Goal: Book appointment/travel/reservation

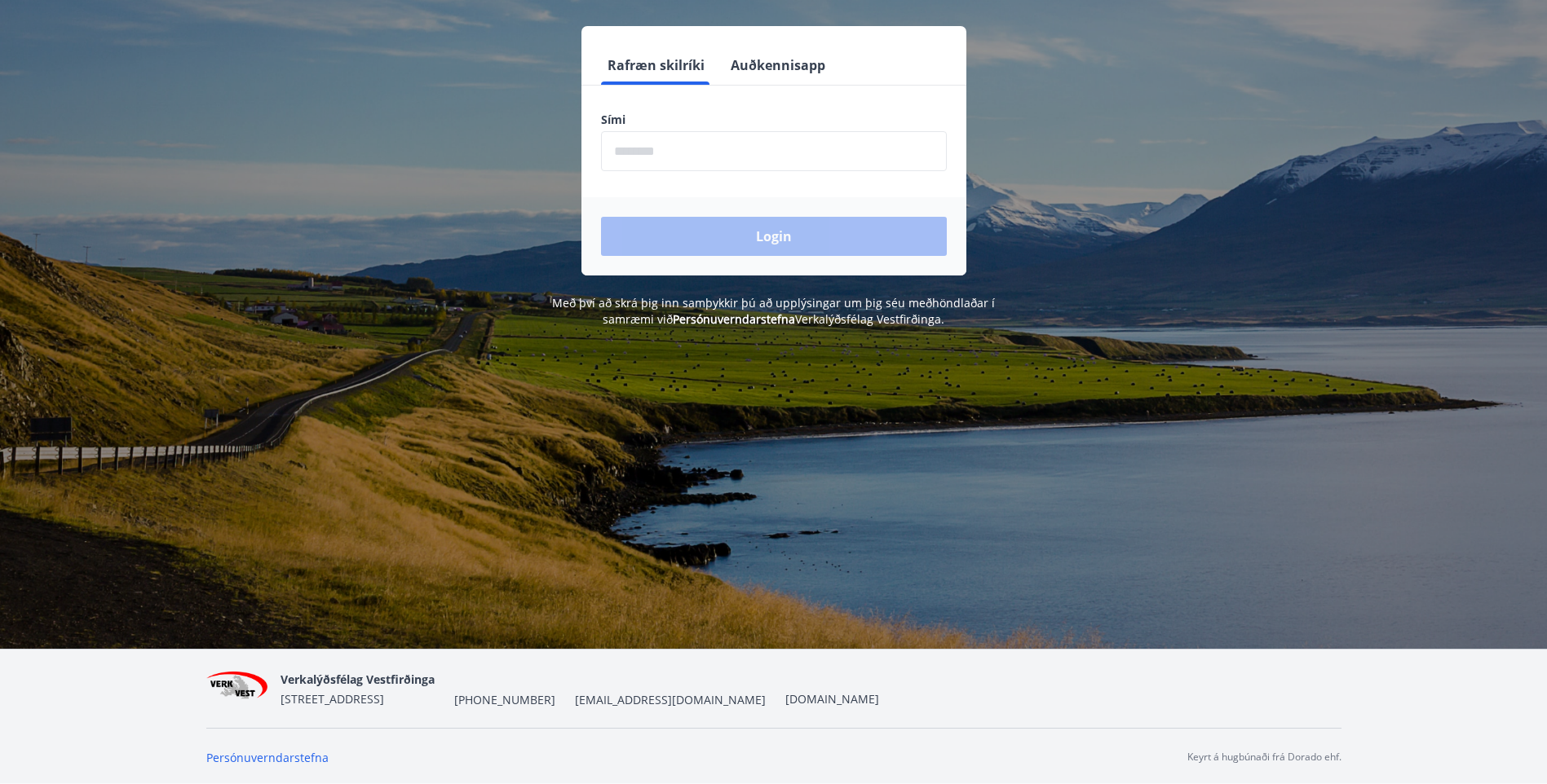
scroll to position [202, 0]
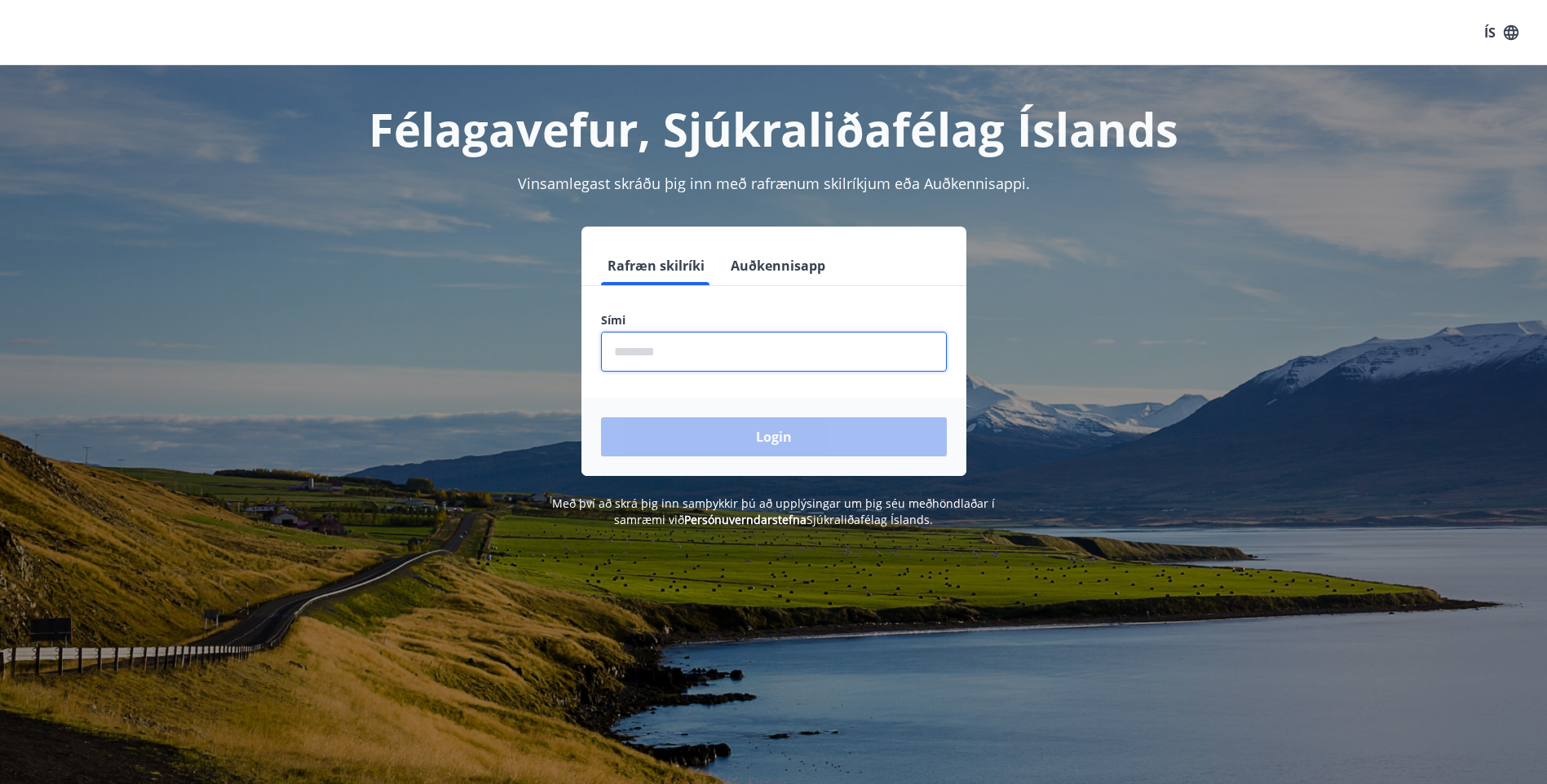
drag, startPoint x: 650, startPoint y: 358, endPoint x: 667, endPoint y: 370, distance: 20.8
click at [653, 362] on input "phone" at bounding box center [774, 351] width 346 height 40
type input "********"
click at [601, 417] on button "Login" at bounding box center [774, 436] width 346 height 40
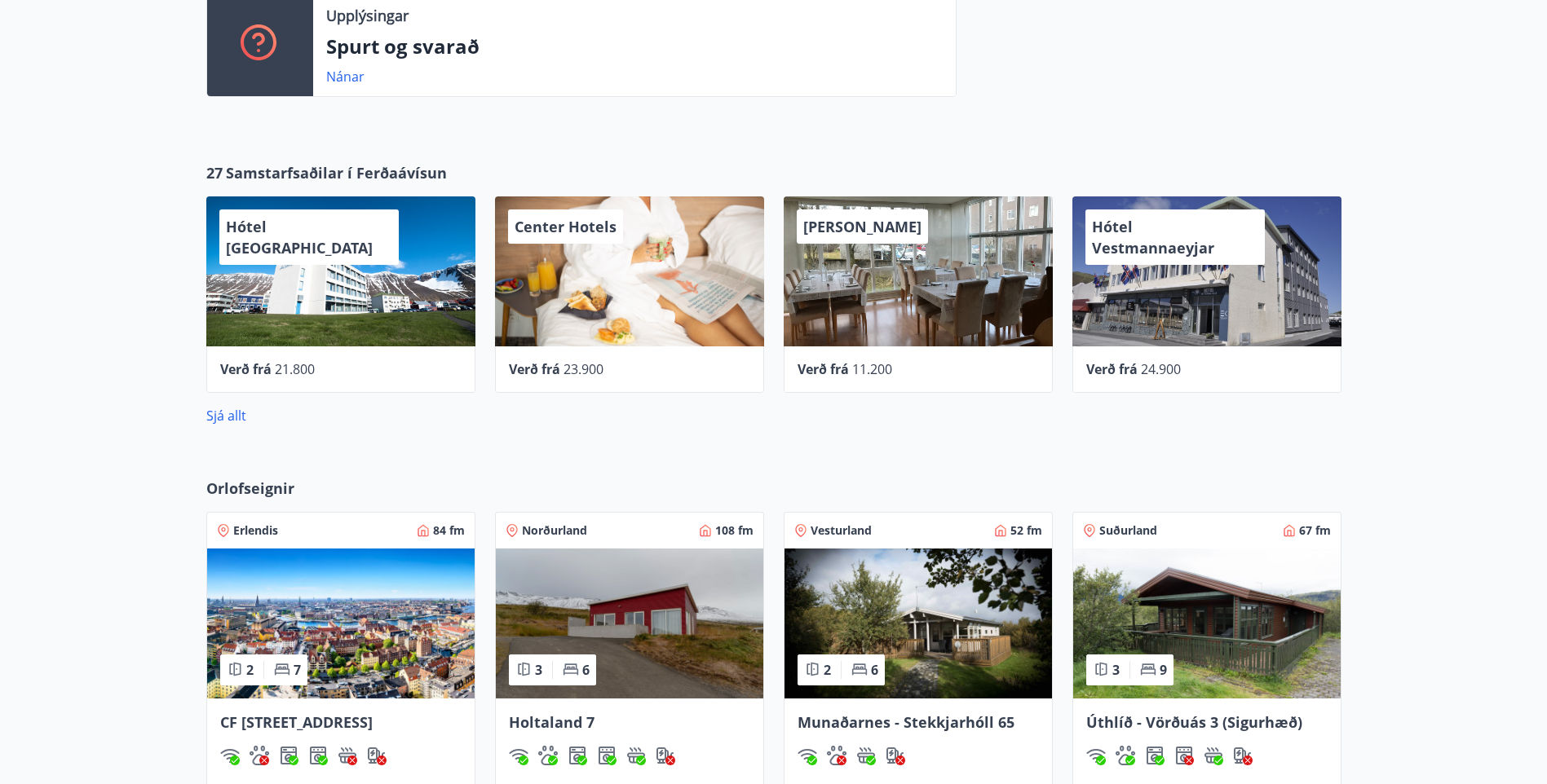
scroll to position [571, 0]
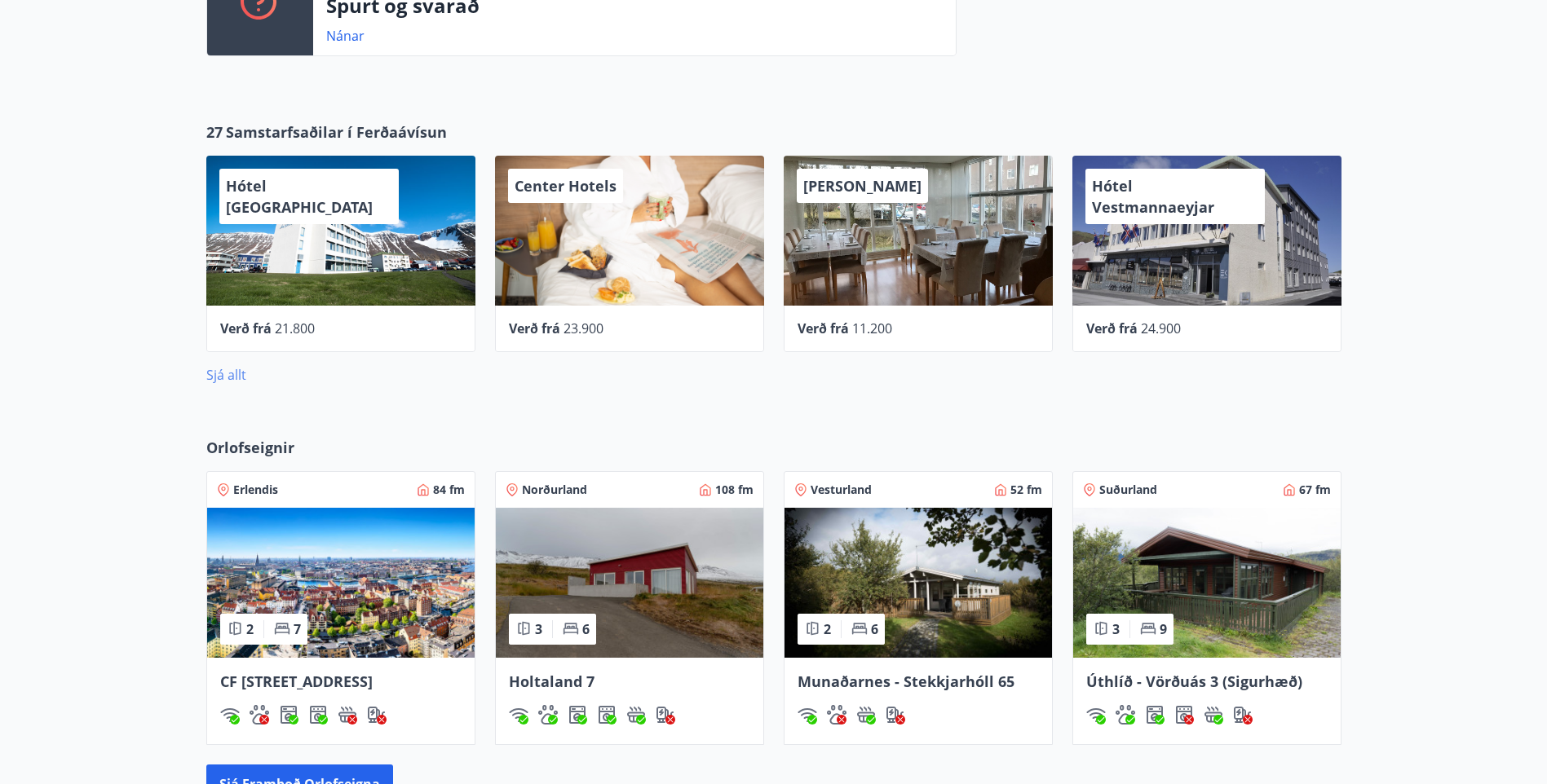
click at [223, 378] on link "Sjá allt" at bounding box center [226, 375] width 40 height 18
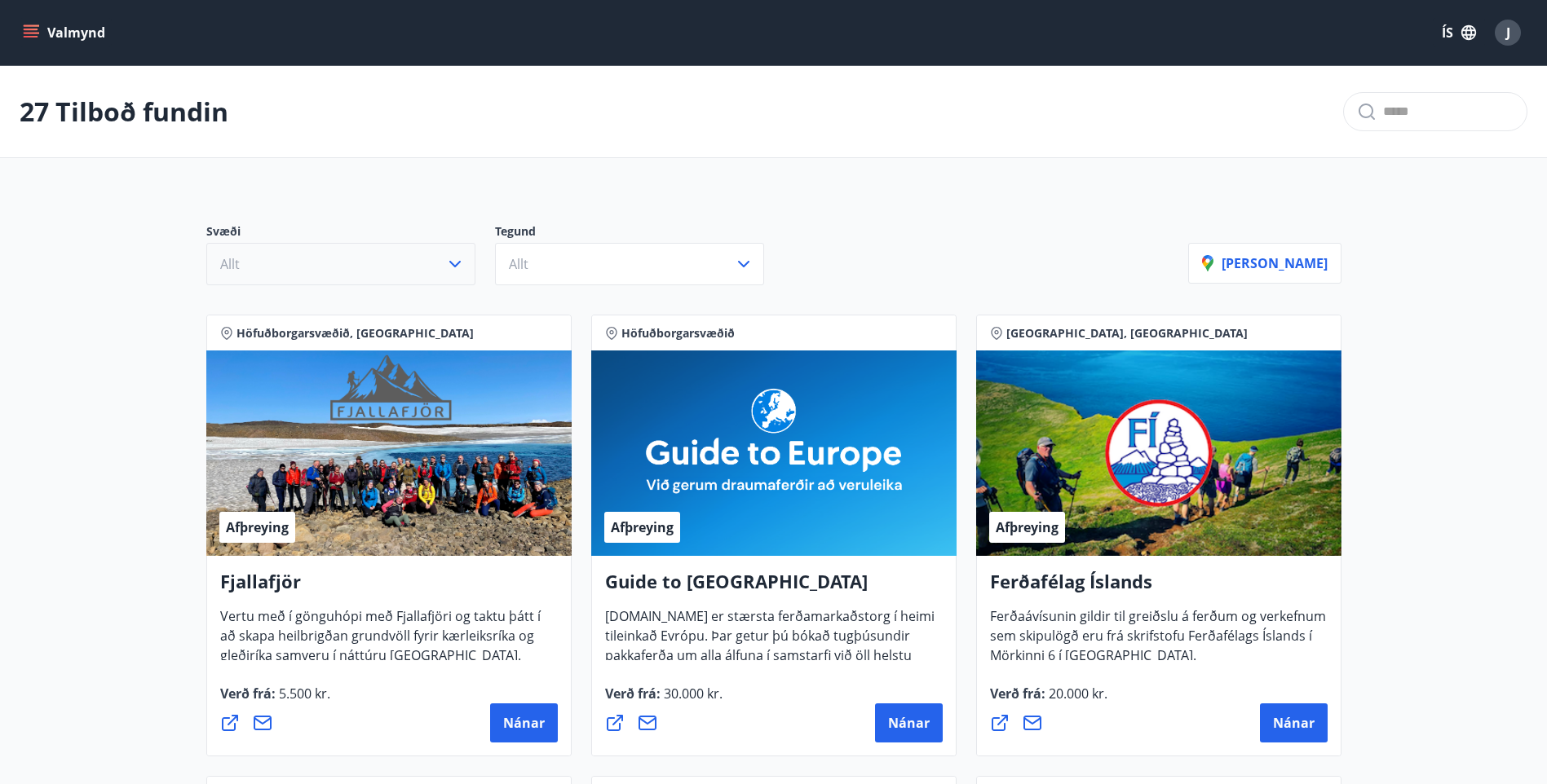
click at [458, 267] on icon "button" at bounding box center [455, 264] width 19 height 19
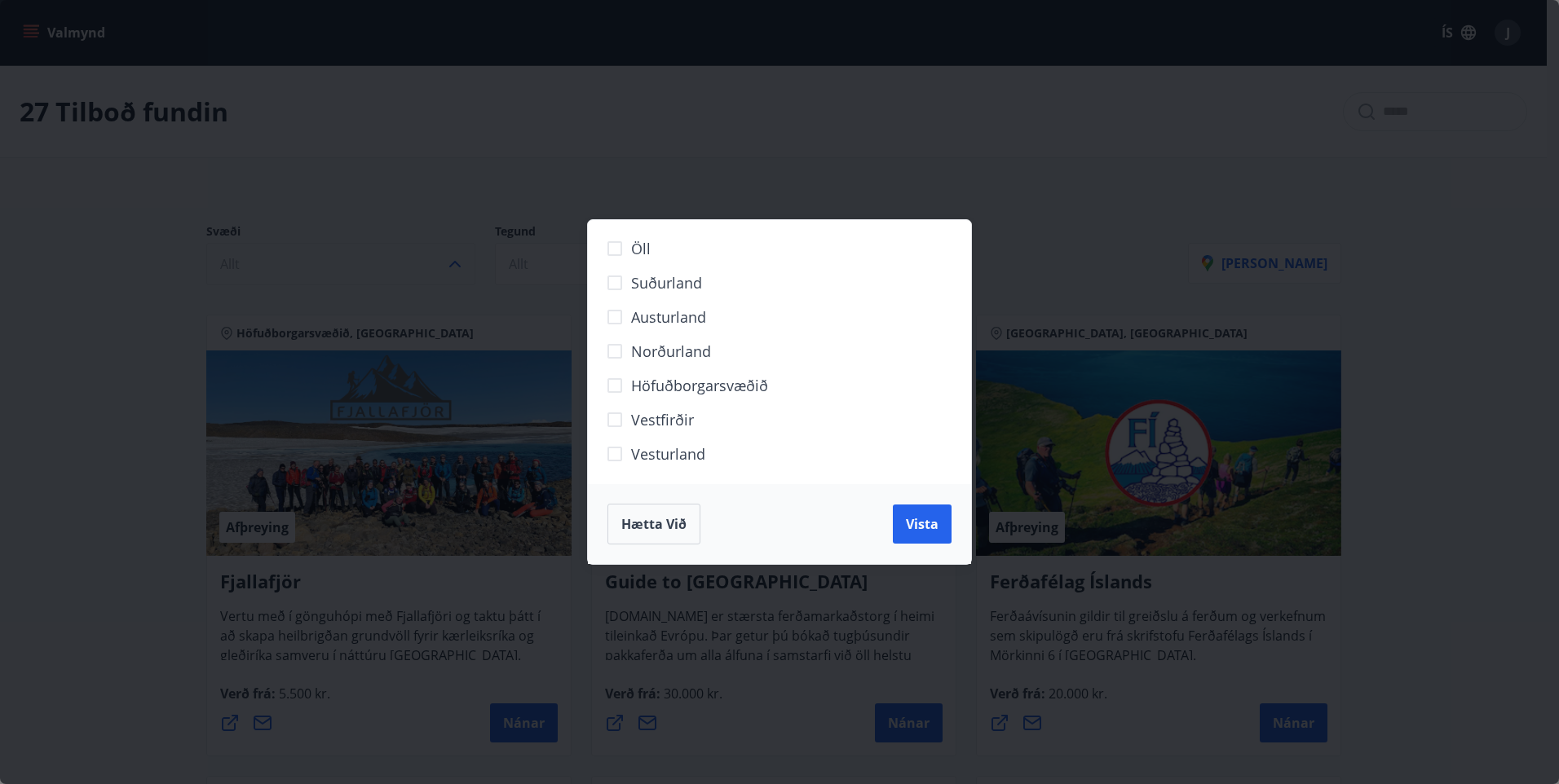
click at [655, 352] on span "Norðurland" at bounding box center [670, 351] width 80 height 21
click at [928, 536] on button "Vista" at bounding box center [921, 524] width 59 height 40
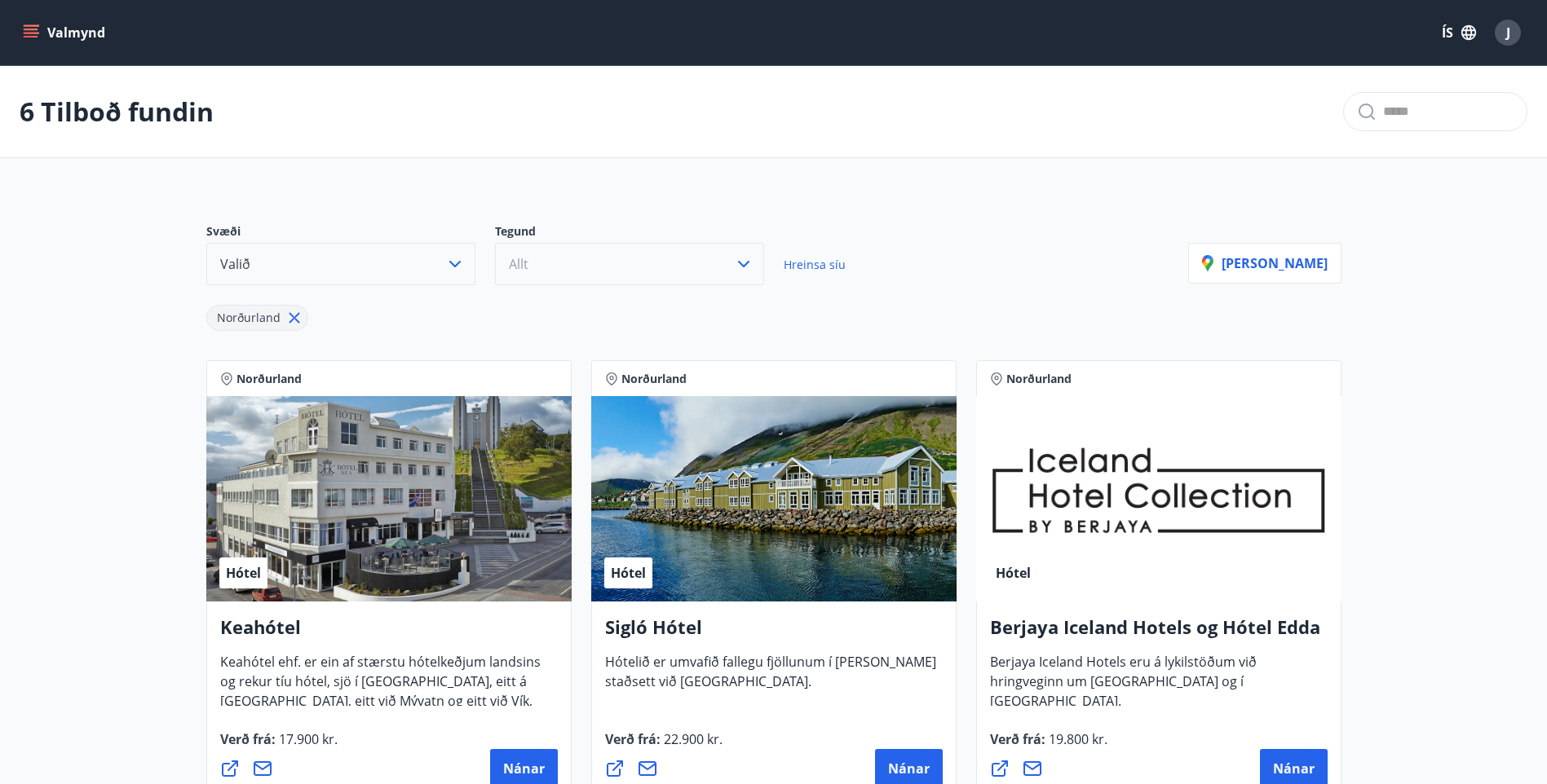
click at [722, 270] on button "Allt" at bounding box center [629, 264] width 269 height 42
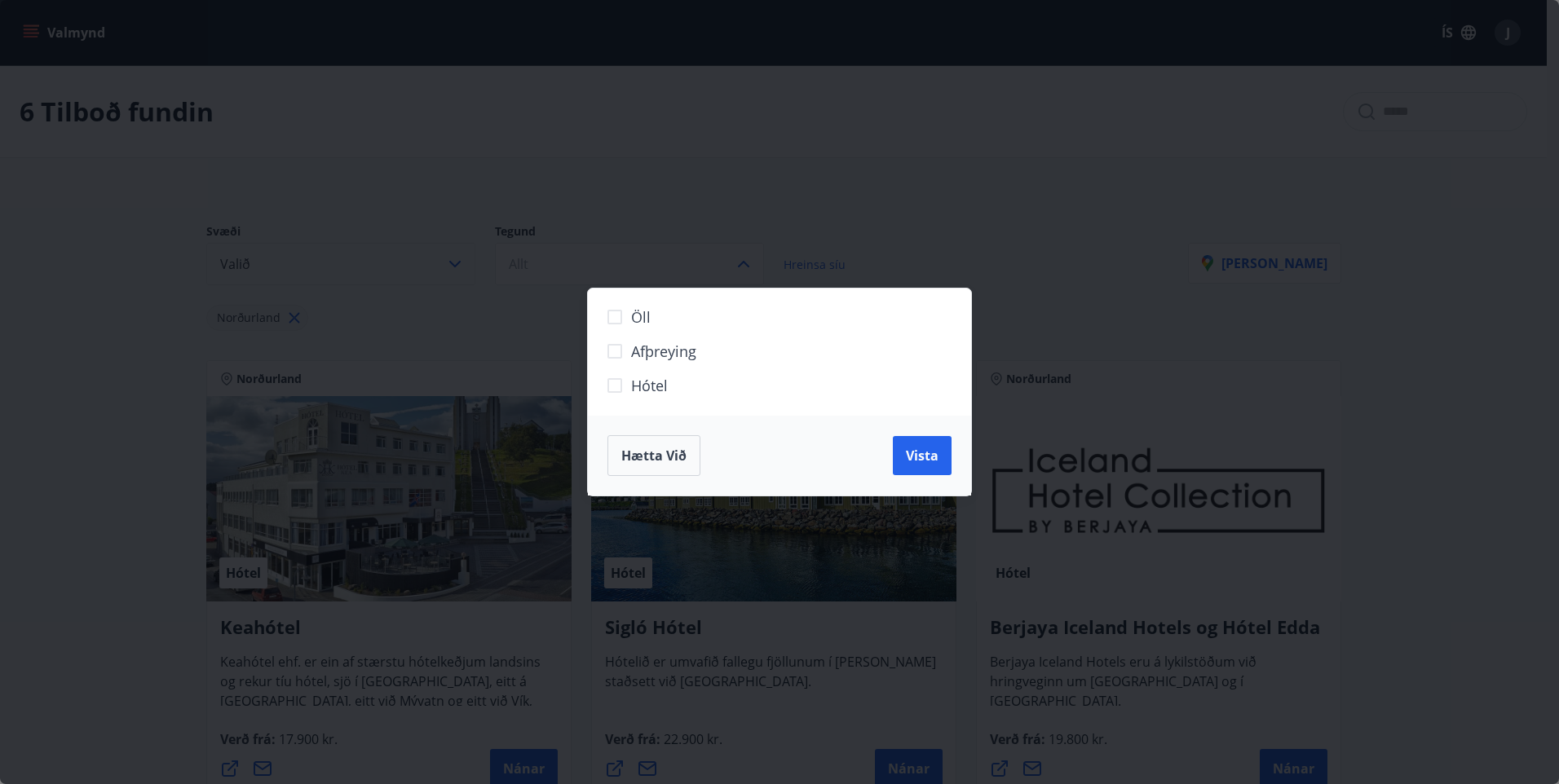
click at [642, 383] on span "Hótel" at bounding box center [649, 385] width 37 height 21
click at [943, 460] on button "Vista" at bounding box center [921, 456] width 59 height 40
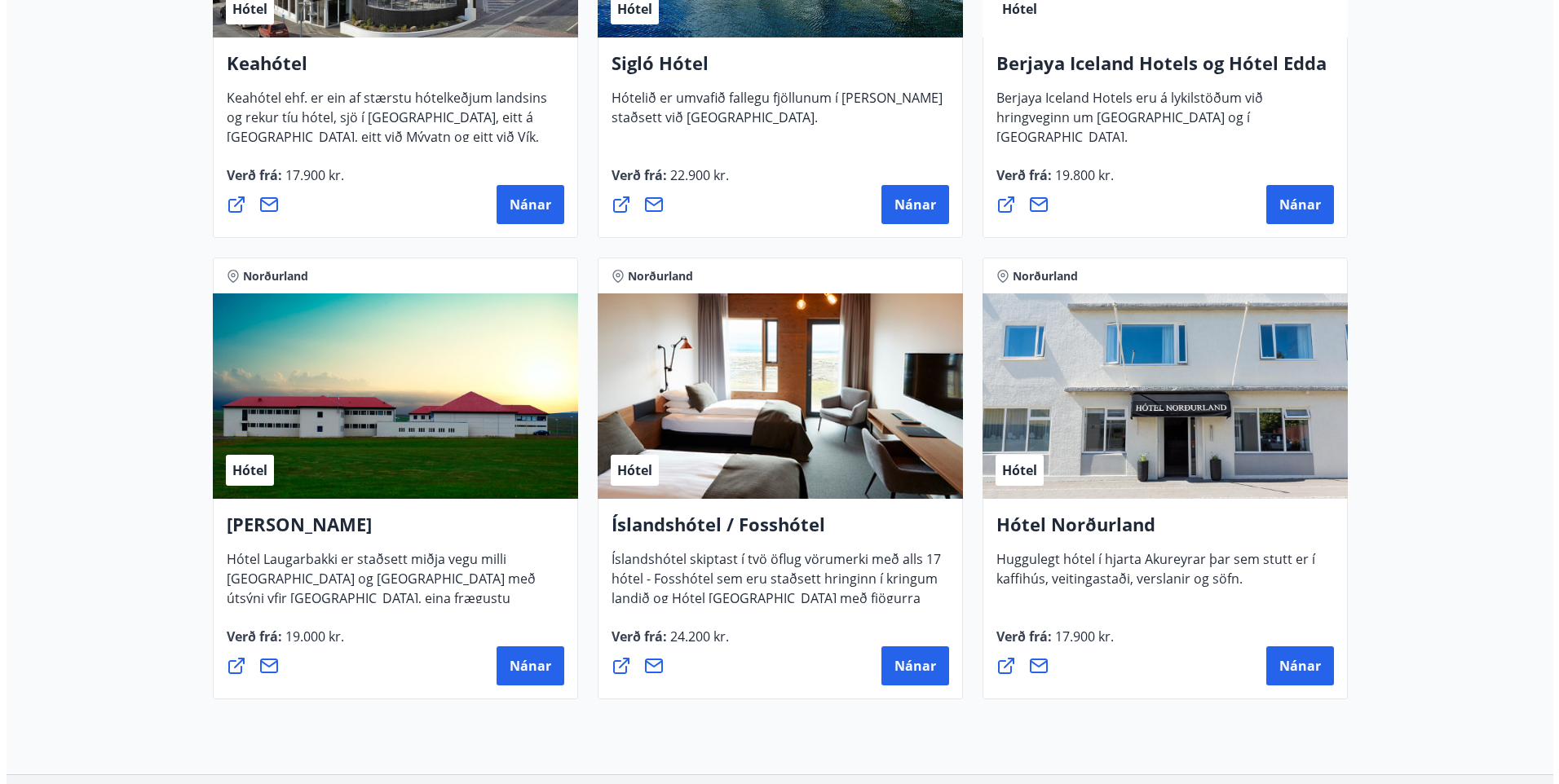
scroll to position [691, 0]
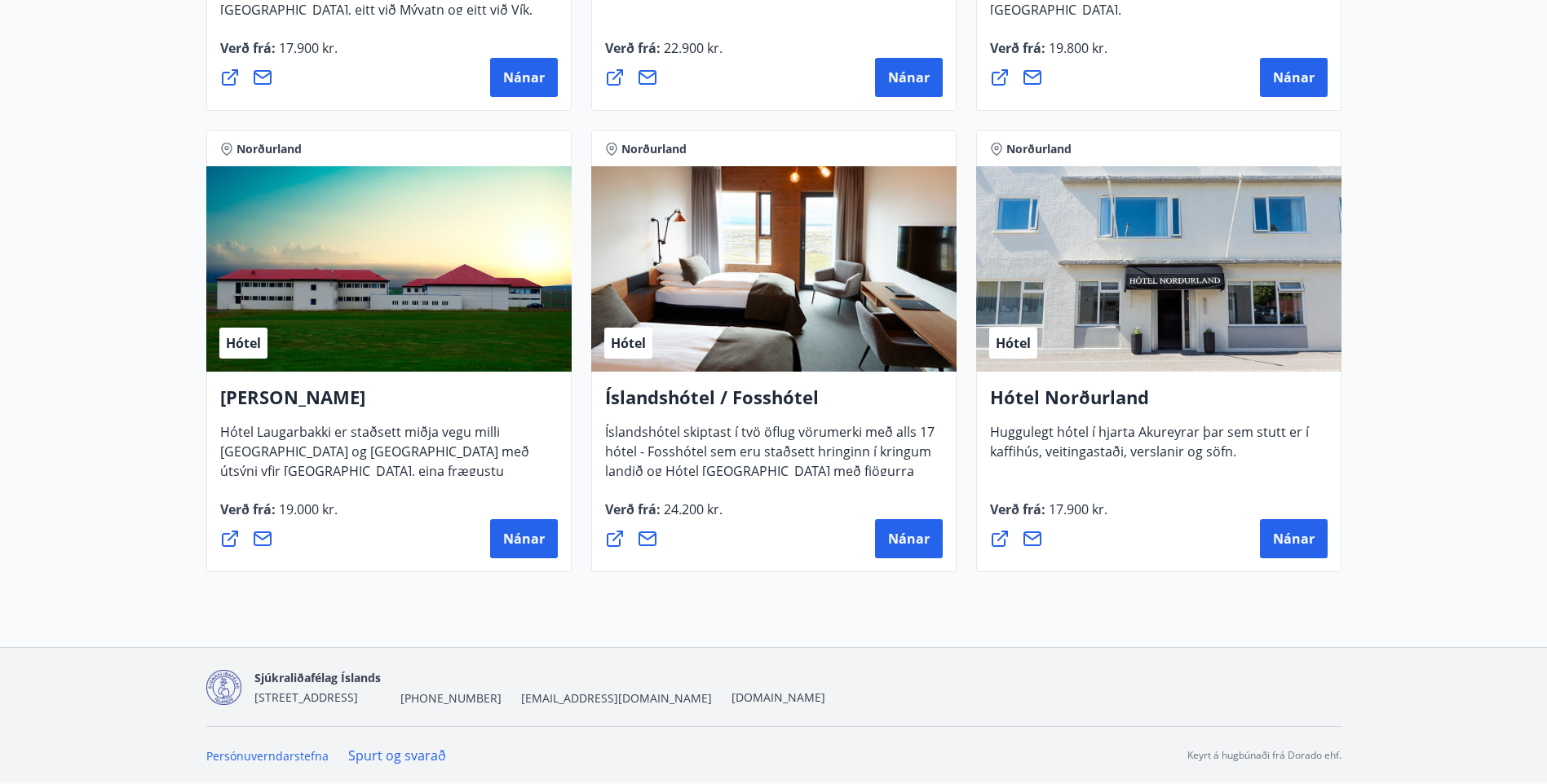
click at [1215, 308] on div "Hótel" at bounding box center [1159, 269] width 365 height 205
click at [1306, 542] on span "Nánar" at bounding box center [1293, 538] width 41 height 18
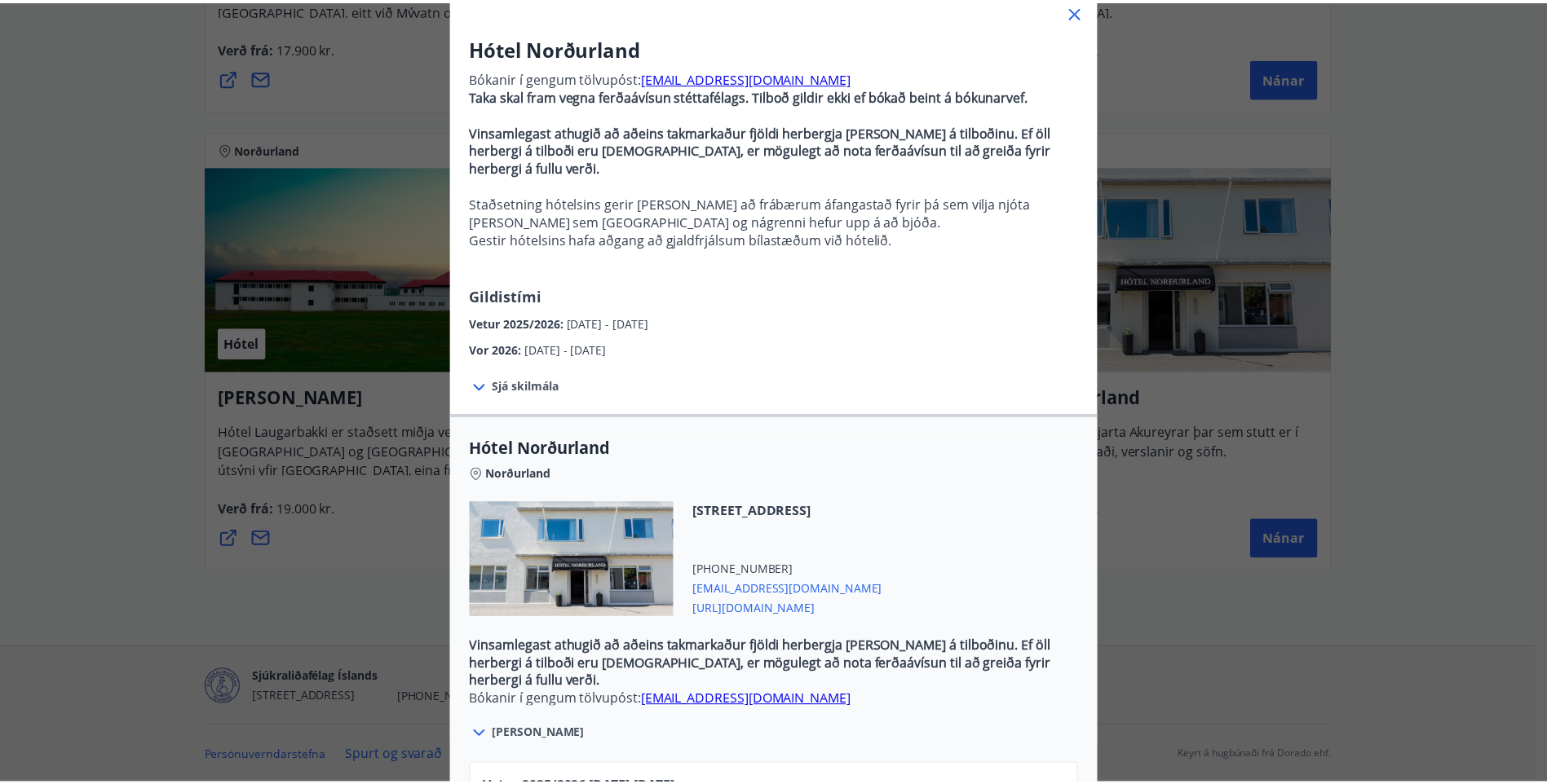
scroll to position [0, 0]
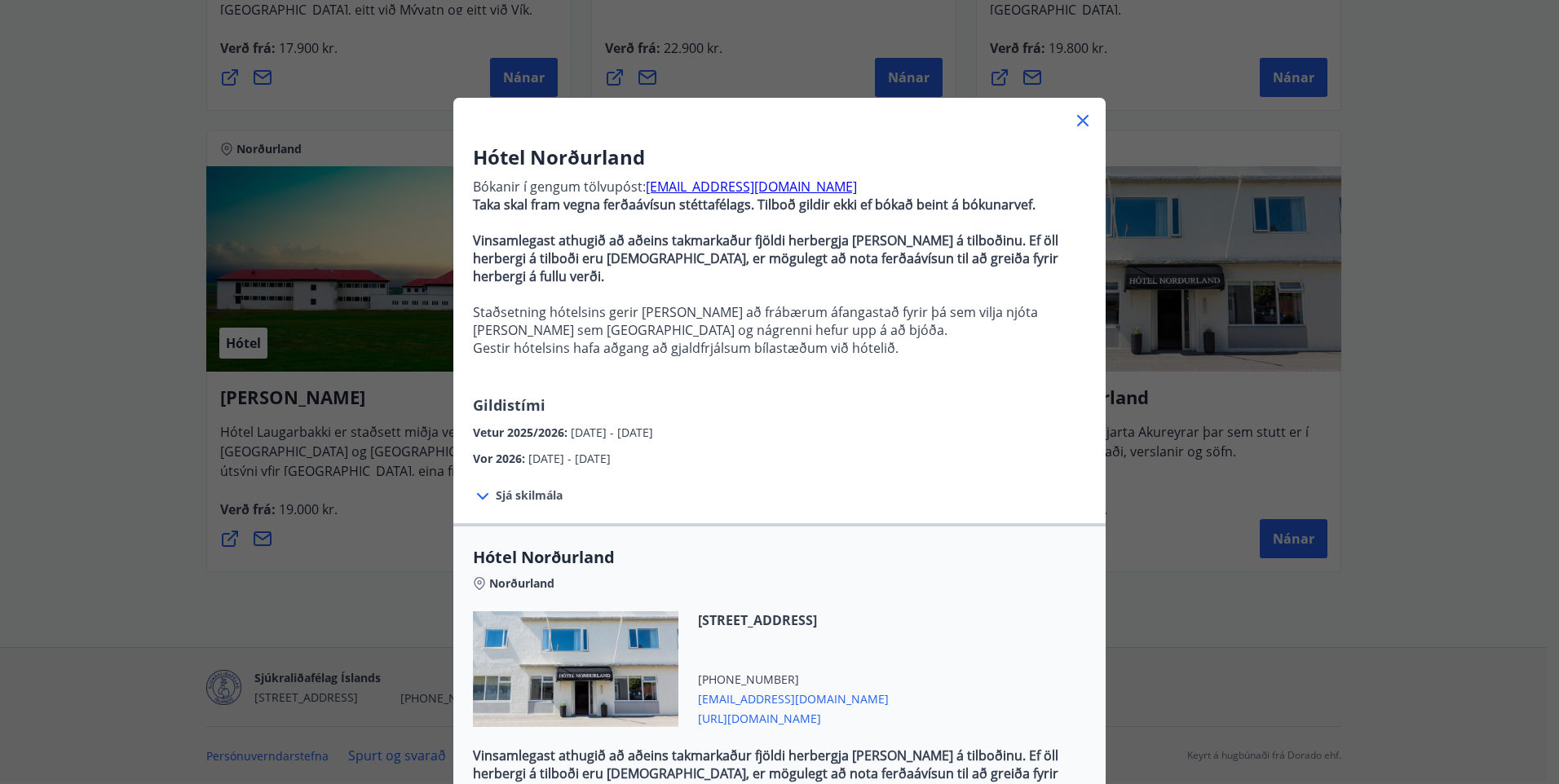
click at [1082, 119] on icon at bounding box center [1083, 120] width 19 height 19
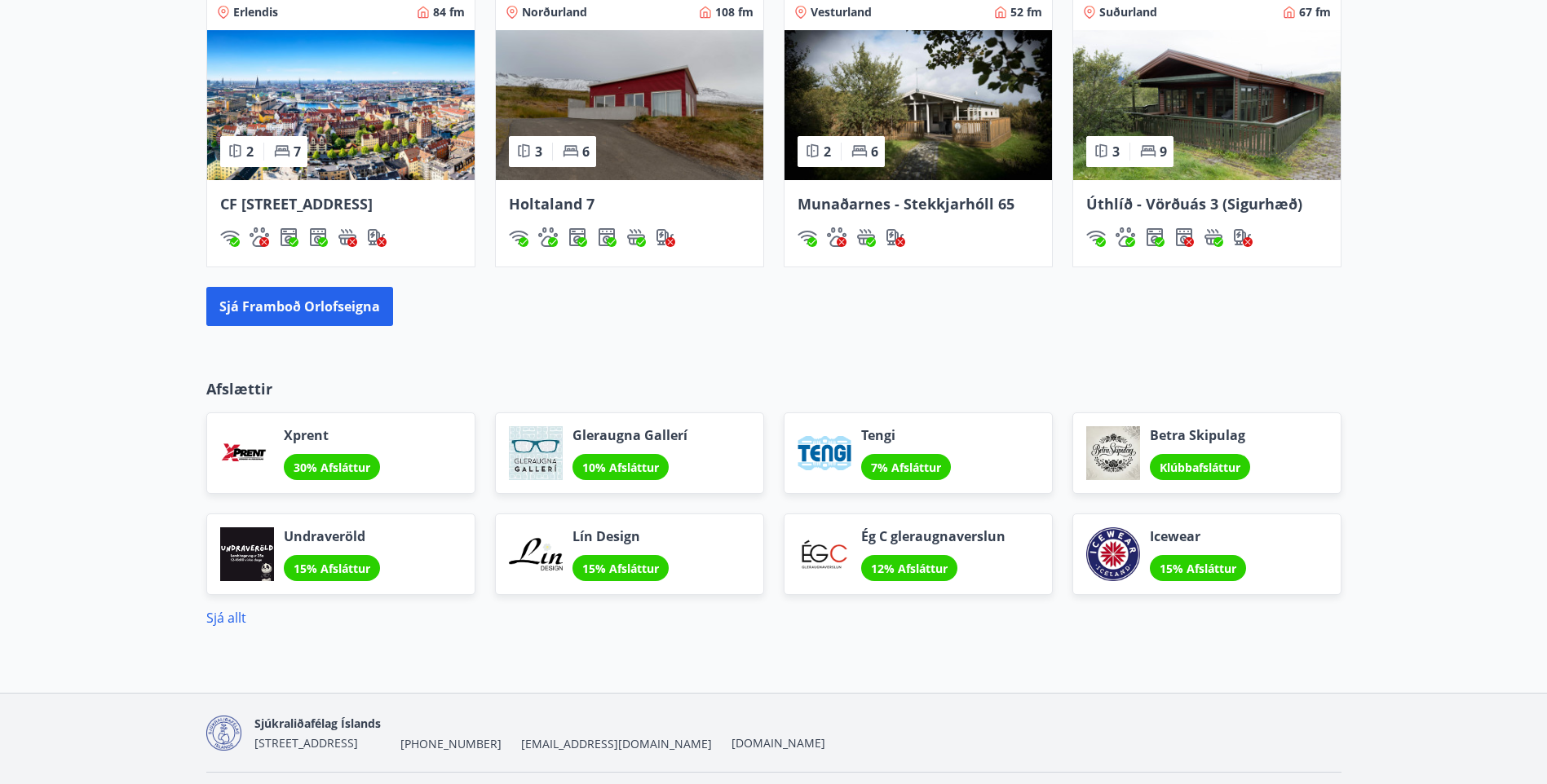
scroll to position [1053, 0]
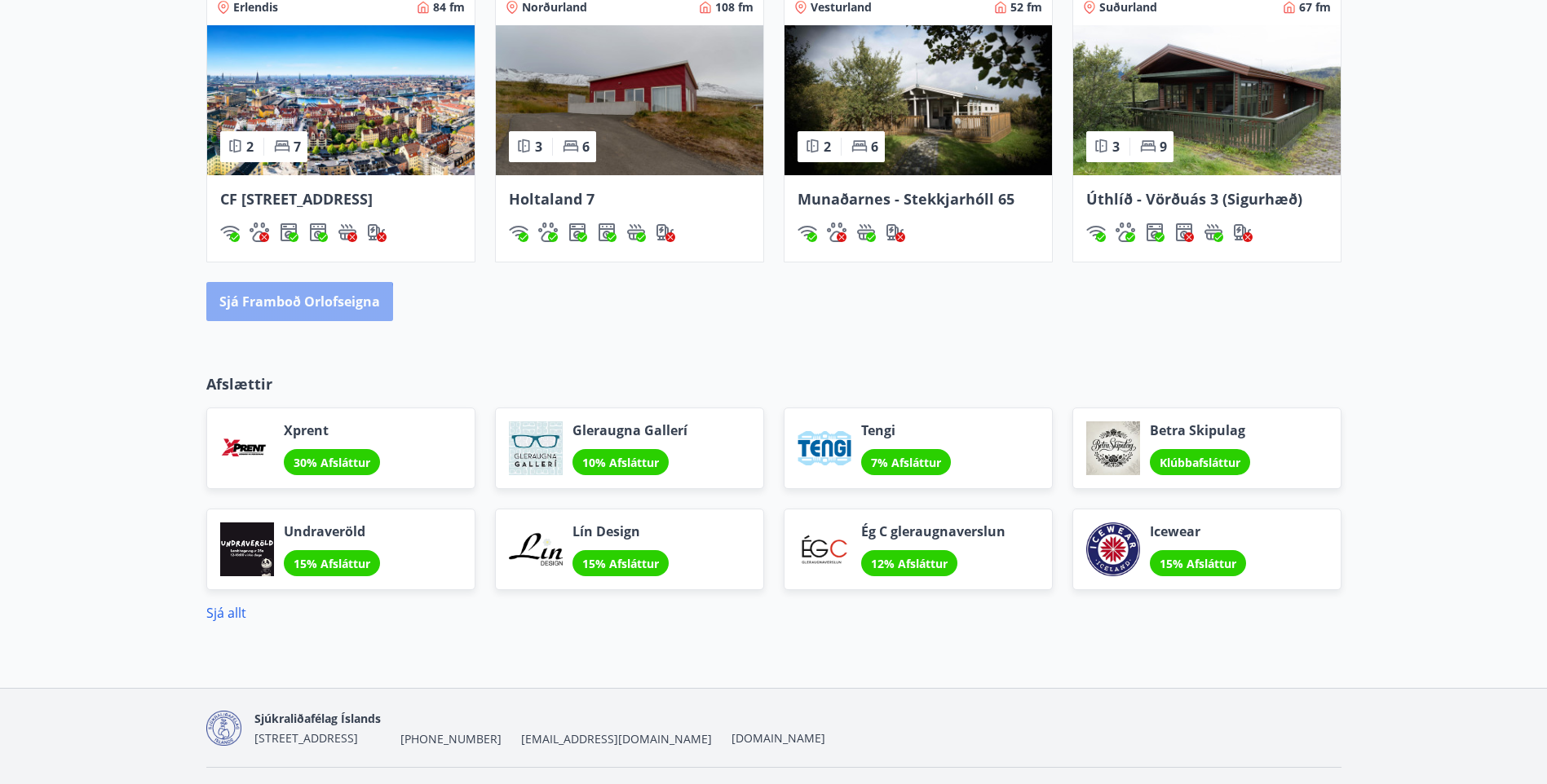
click at [268, 321] on button "Sjá framboð orlofseigna" at bounding box center [300, 301] width 187 height 40
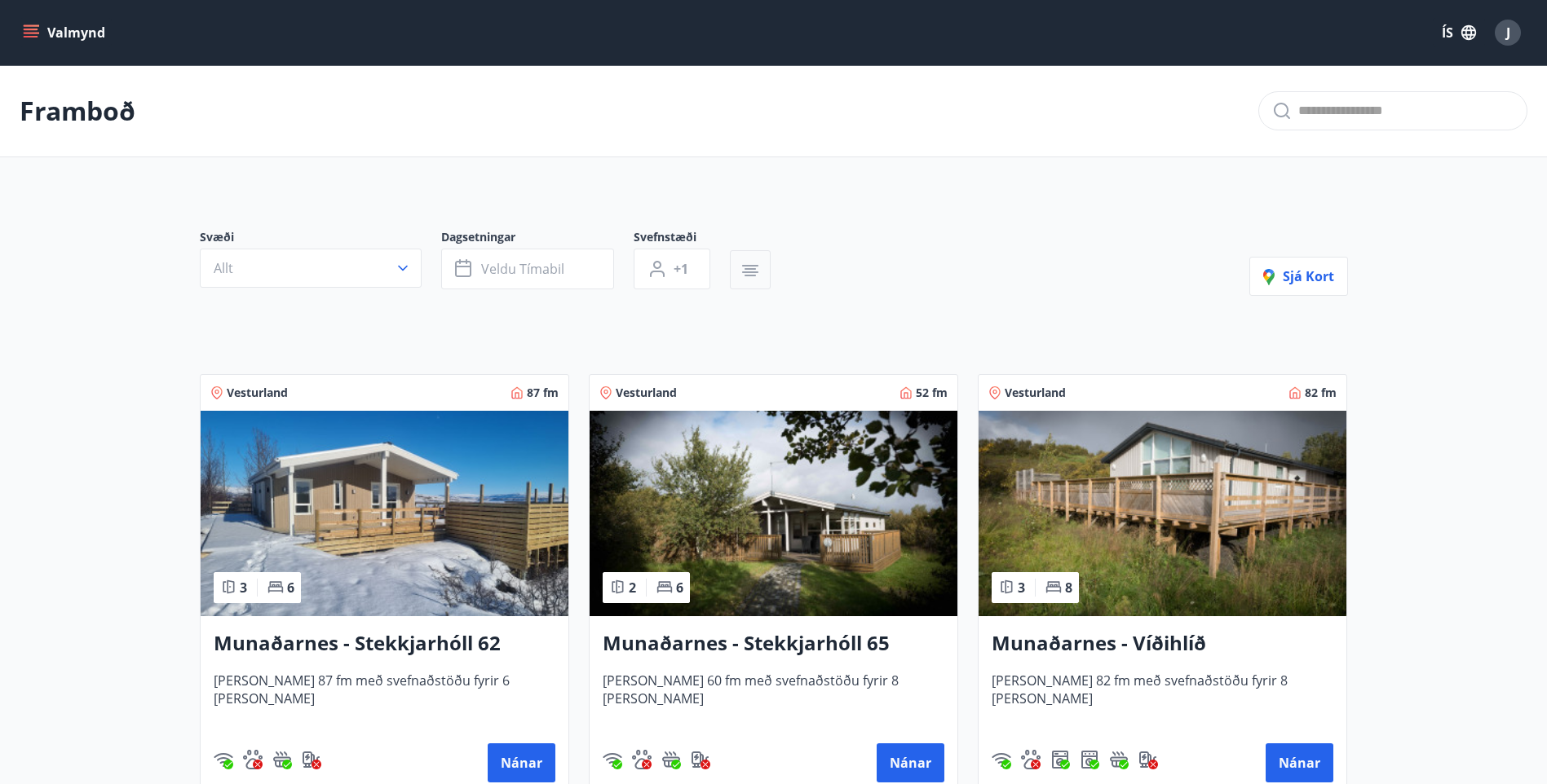
click at [758, 272] on icon "button" at bounding box center [750, 270] width 19 height 19
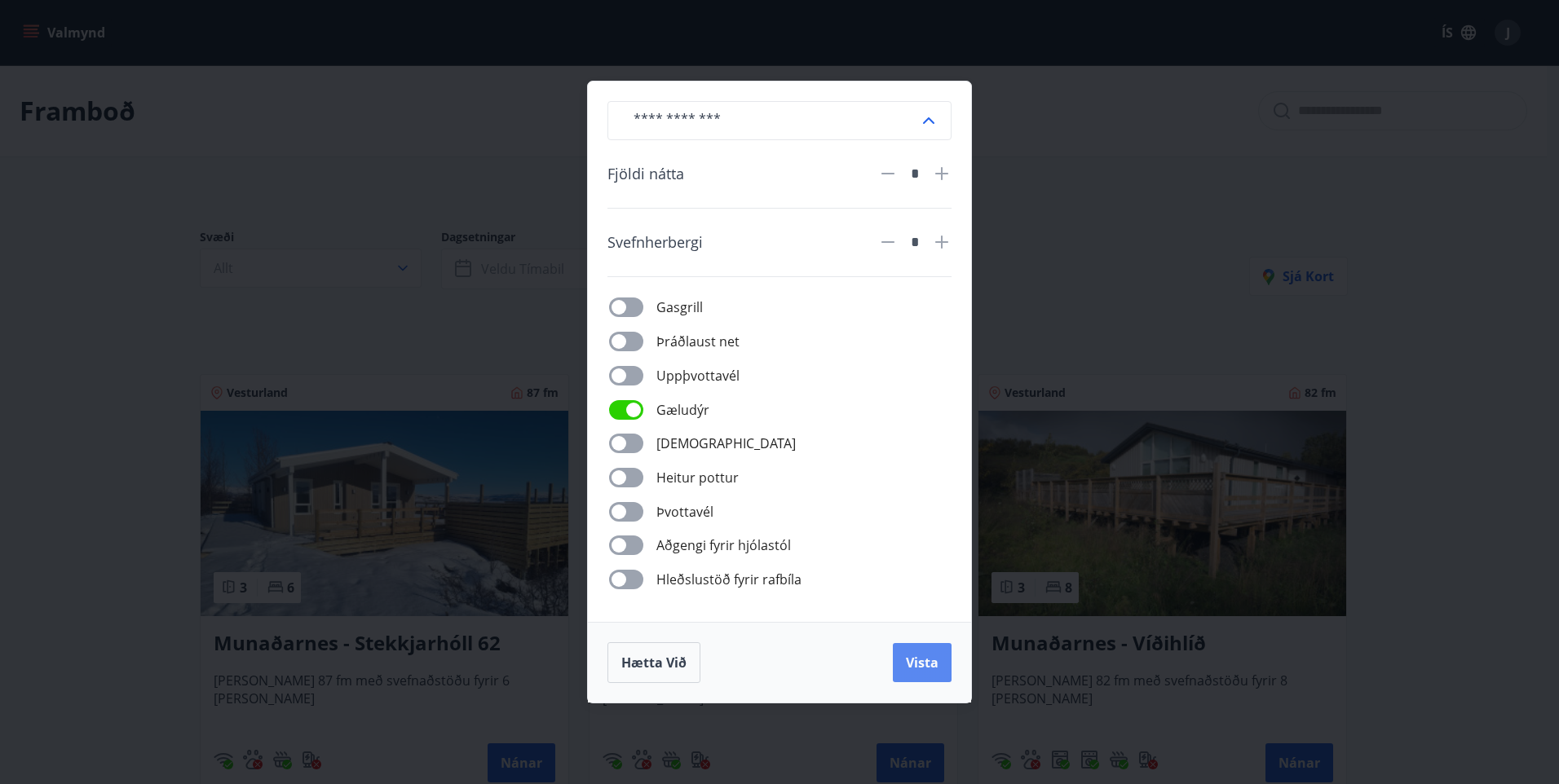
click at [927, 656] on span "Vista" at bounding box center [921, 662] width 32 height 18
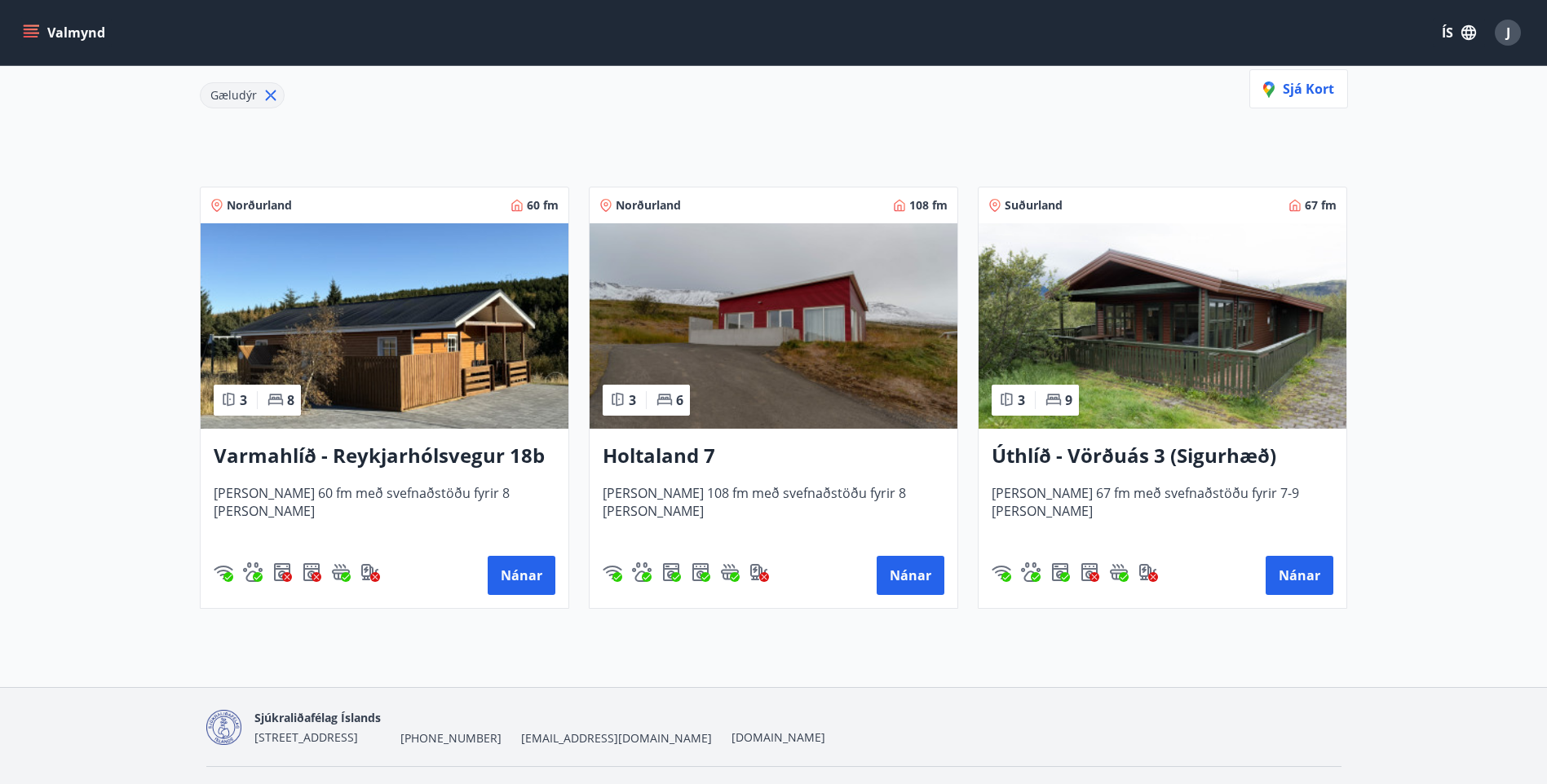
scroll to position [267, 0]
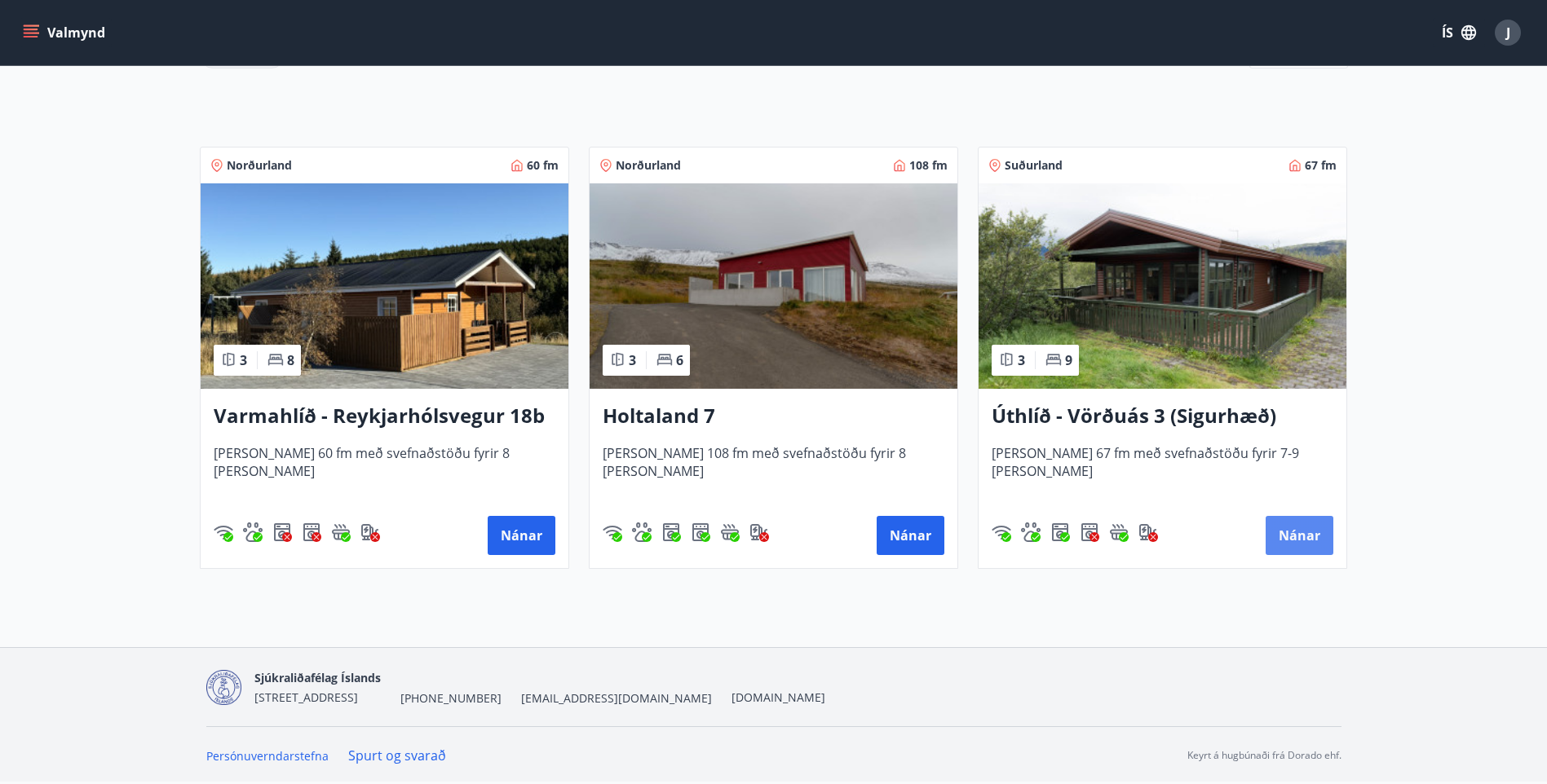
click at [1304, 529] on button "Nánar" at bounding box center [1299, 536] width 68 height 40
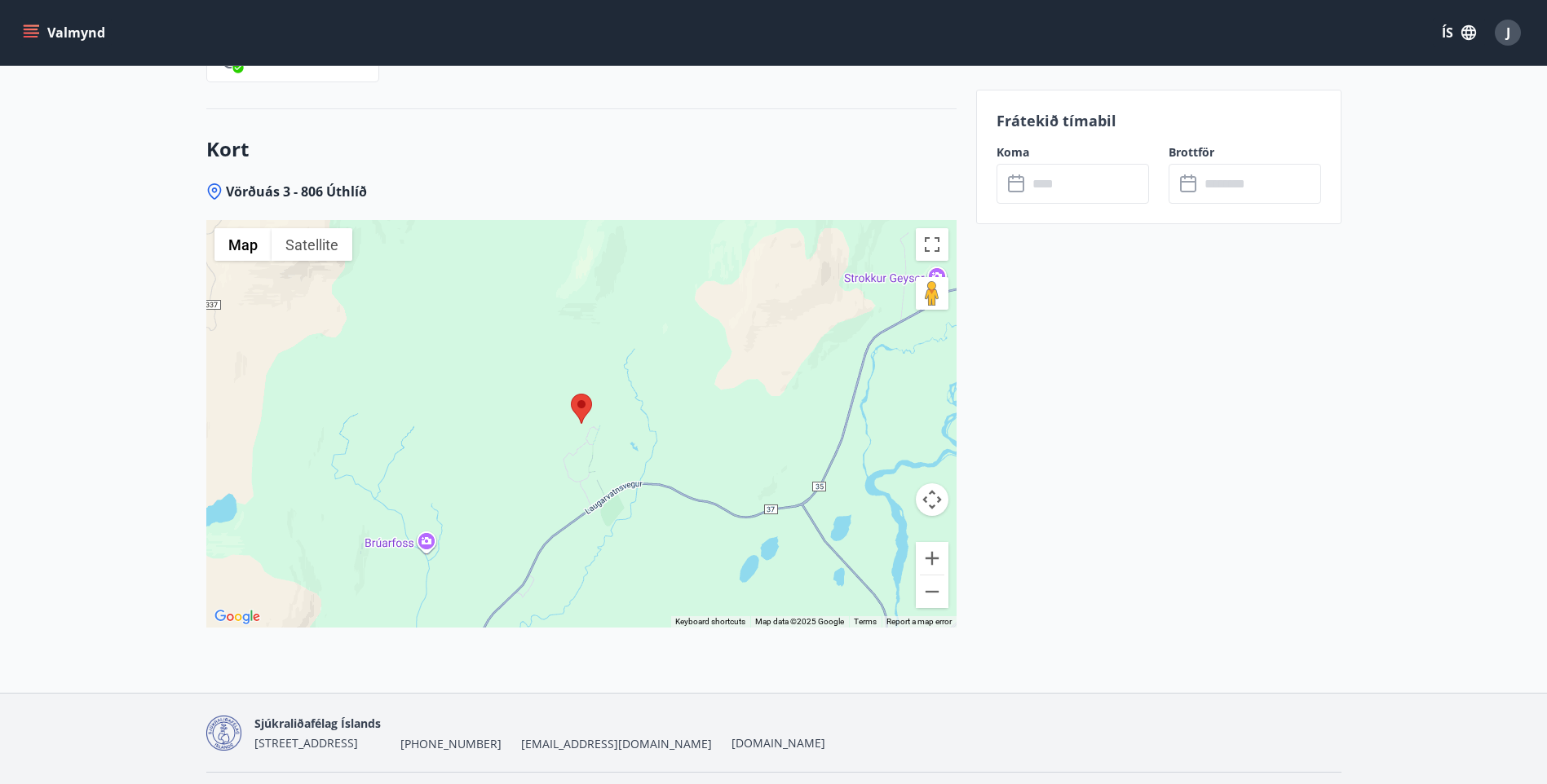
scroll to position [2607, 0]
click at [927, 578] on button "Zoom out" at bounding box center [931, 590] width 33 height 32
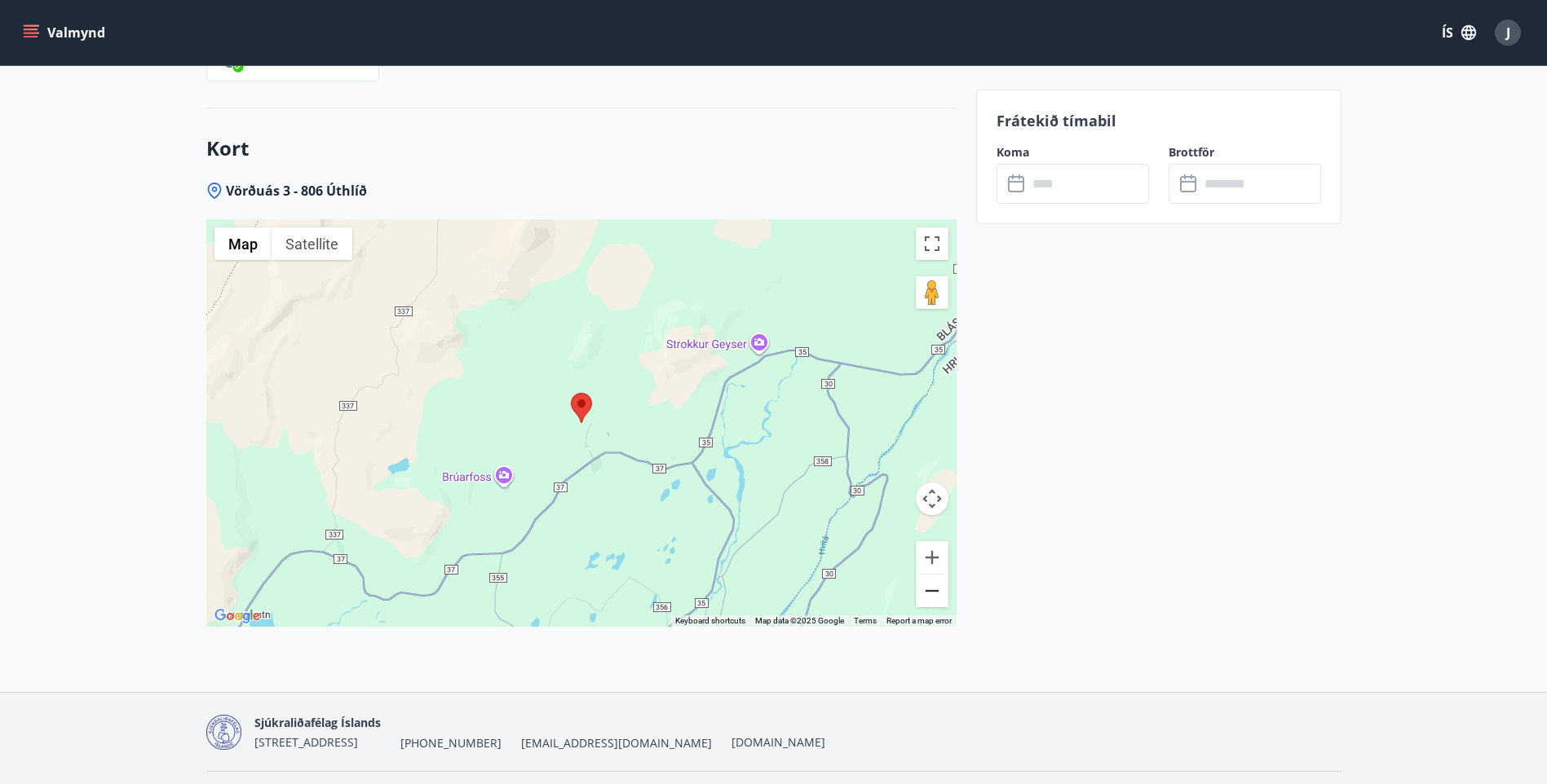
click at [929, 574] on button "Zoom out" at bounding box center [931, 590] width 33 height 32
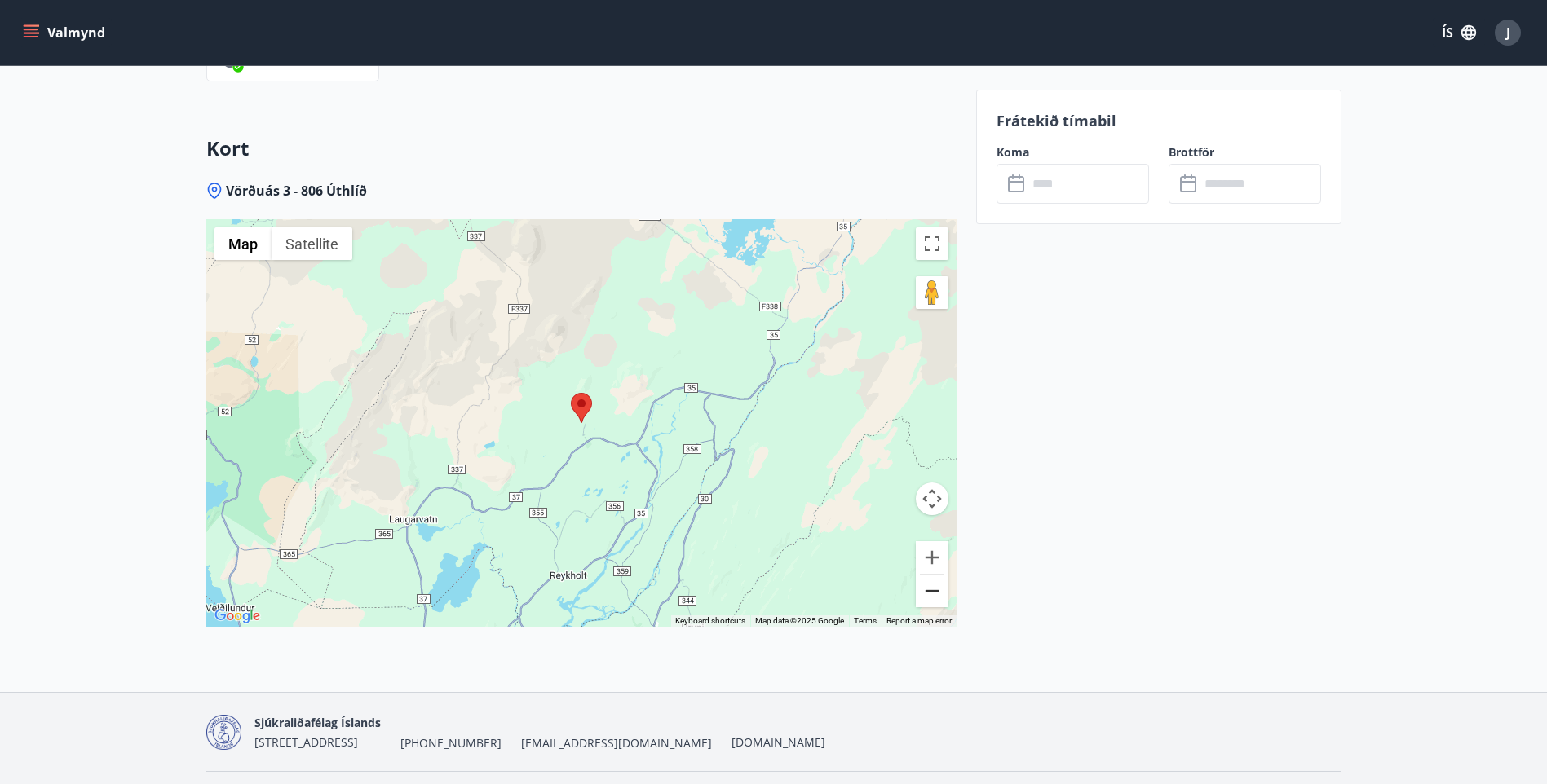
click at [929, 574] on button "Zoom out" at bounding box center [931, 590] width 33 height 32
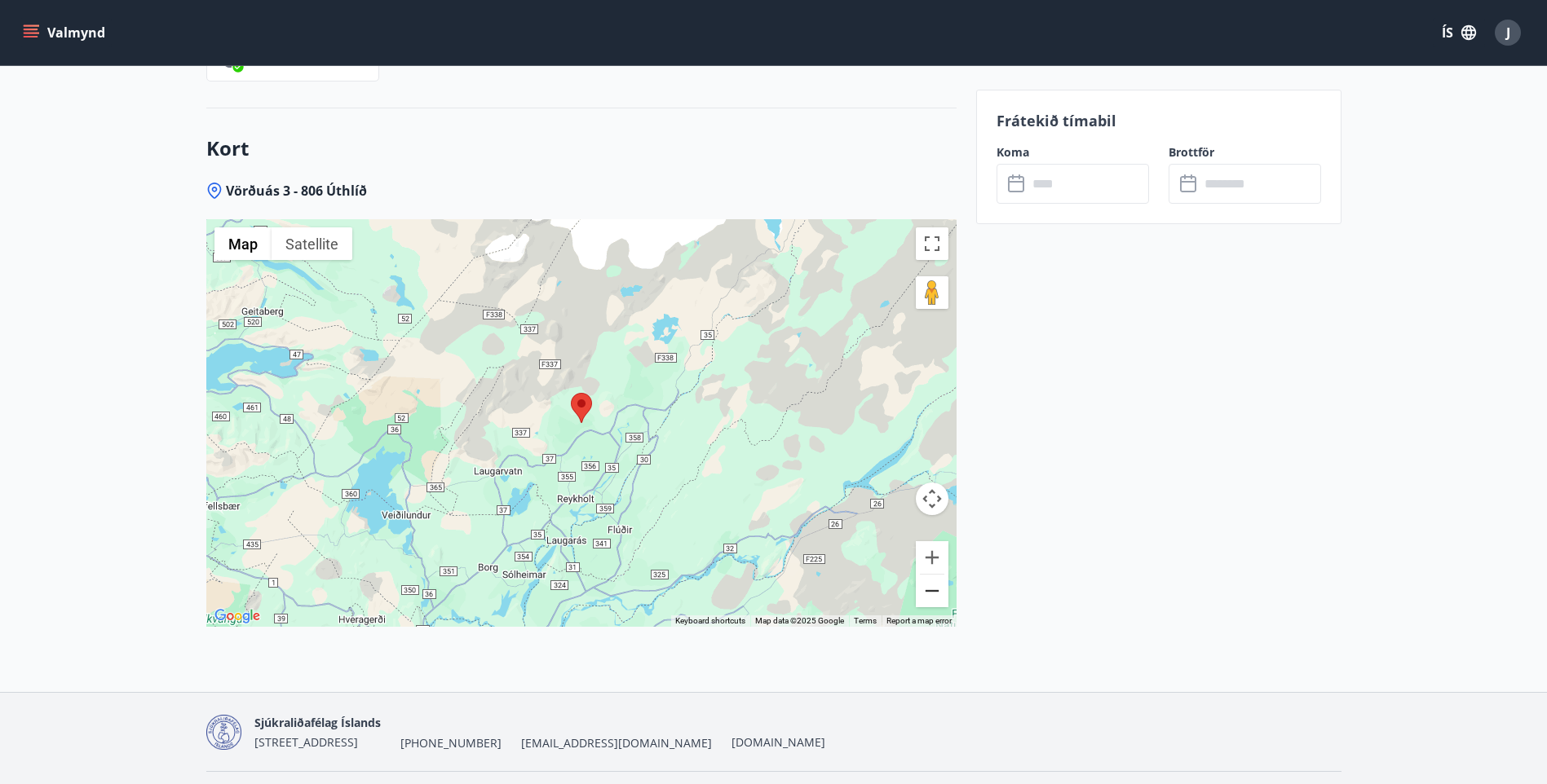
click at [935, 574] on button "Zoom out" at bounding box center [931, 590] width 33 height 32
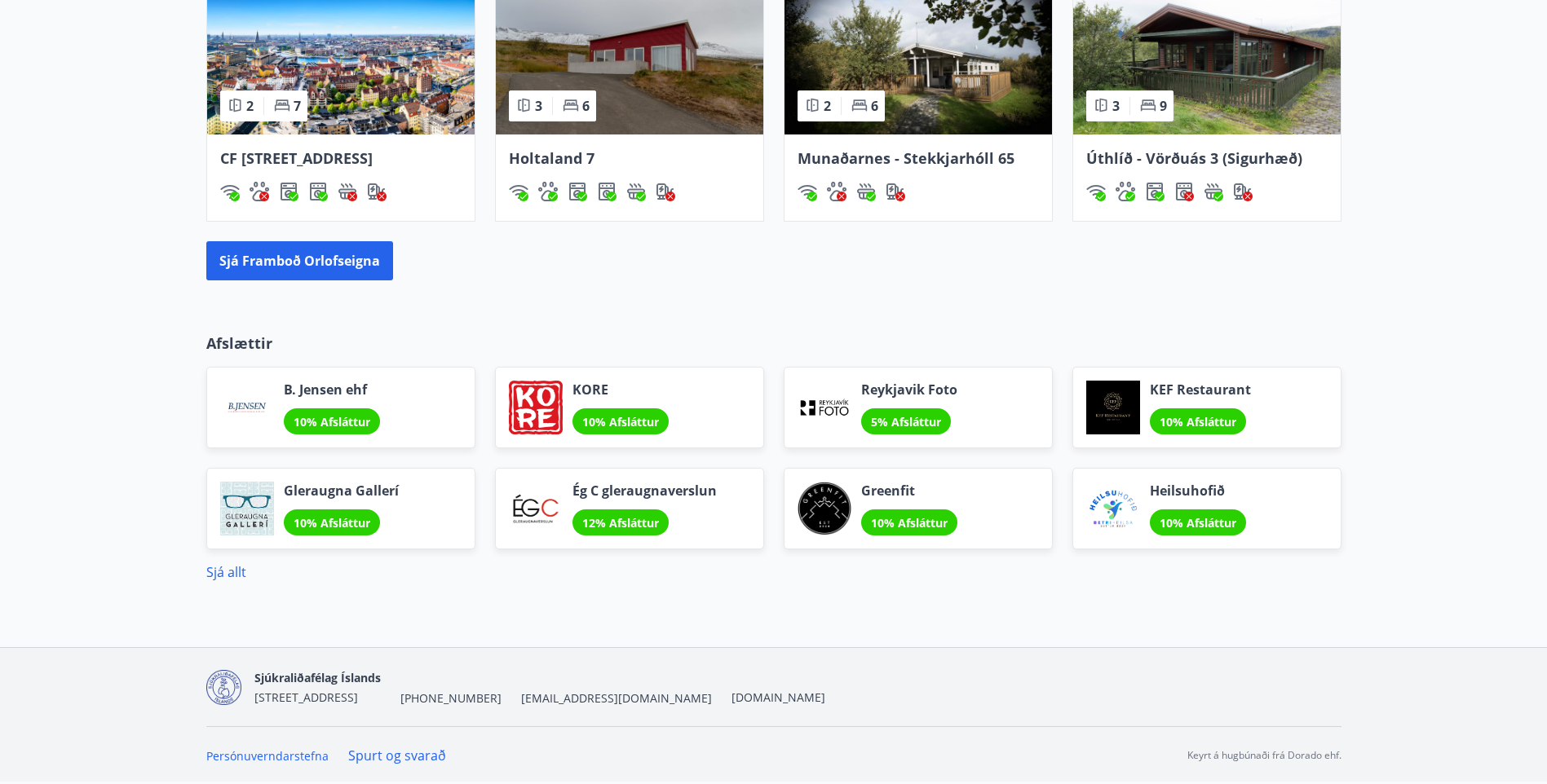
scroll to position [1115, 0]
click at [230, 563] on div "Sjá allt" at bounding box center [774, 572] width 1135 height 19
click at [229, 574] on link "Sjá allt" at bounding box center [226, 572] width 40 height 18
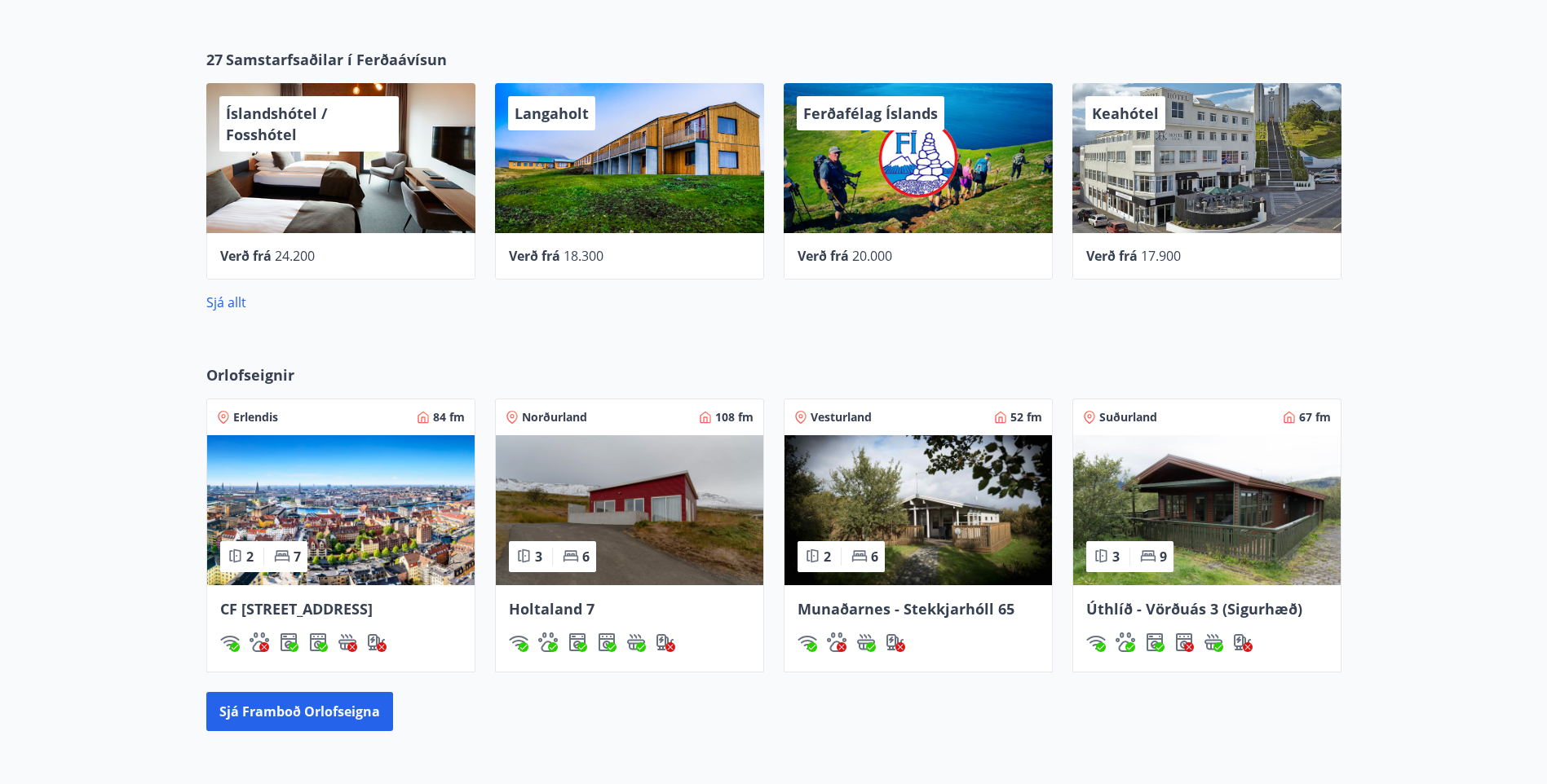
scroll to position [752, 0]
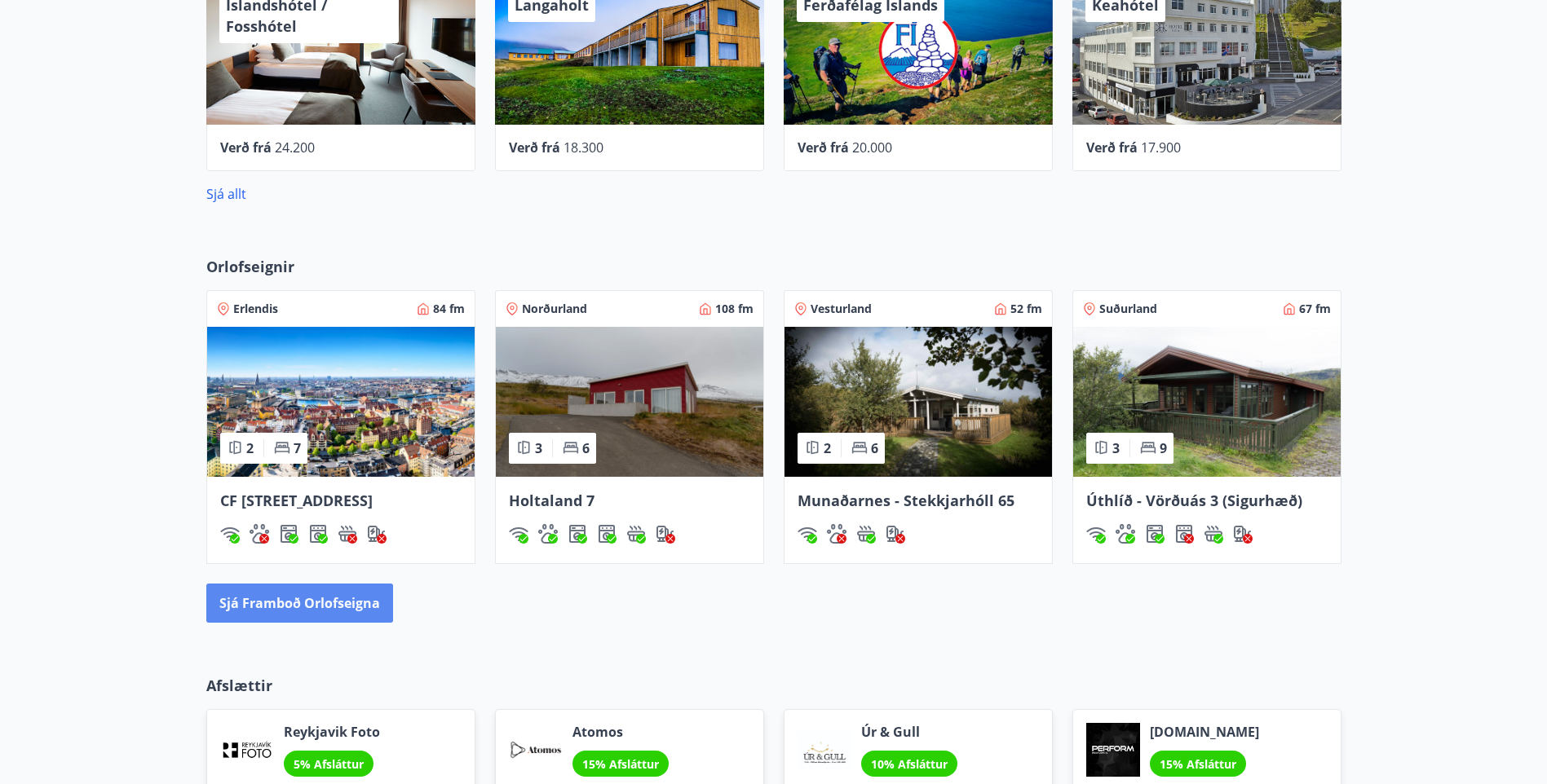
click at [329, 622] on button "Sjá framboð orlofseigna" at bounding box center [300, 603] width 187 height 40
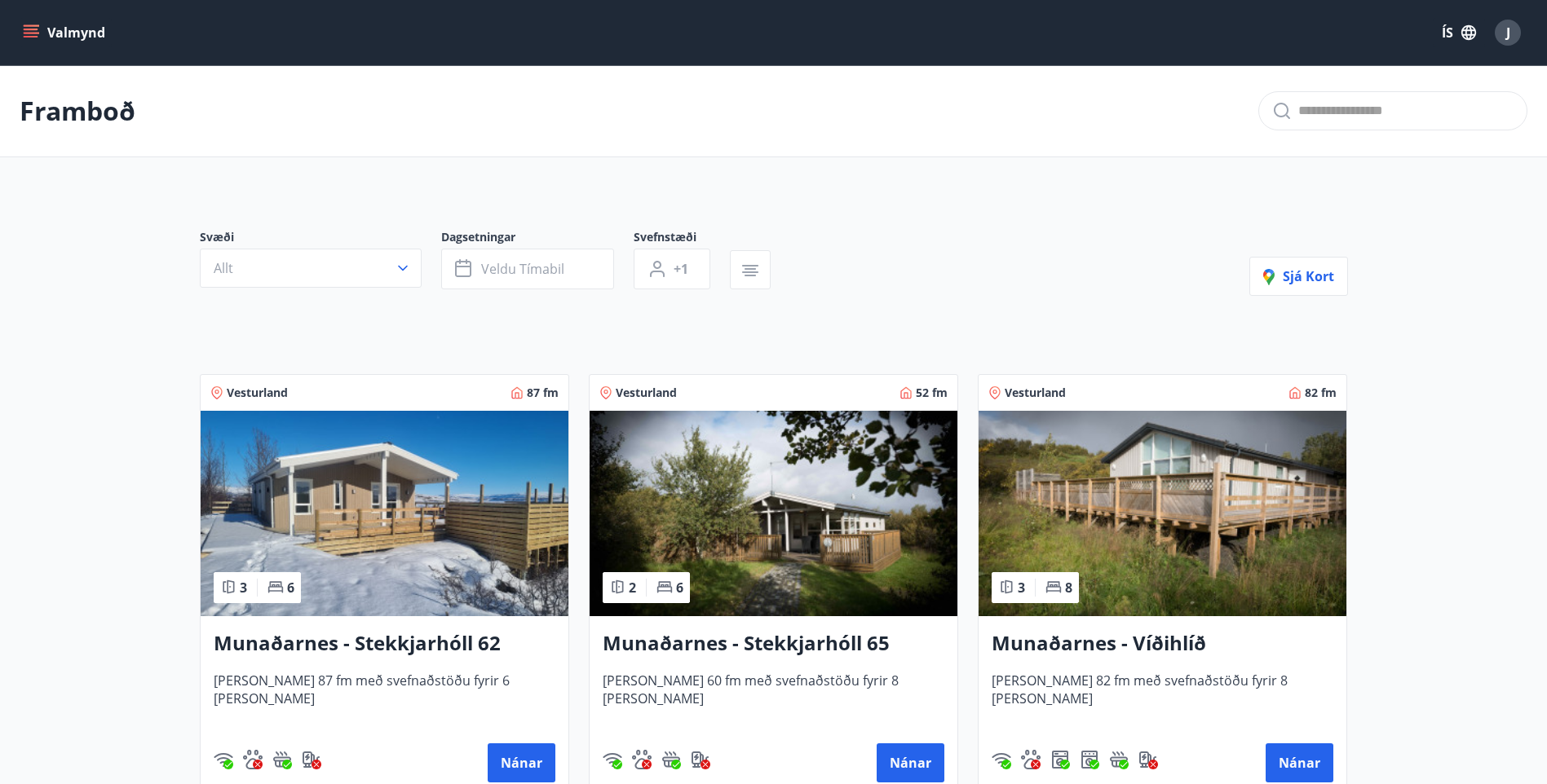
click at [28, 34] on icon "menu" at bounding box center [31, 32] width 17 height 17
